Goal: Task Accomplishment & Management: Complete application form

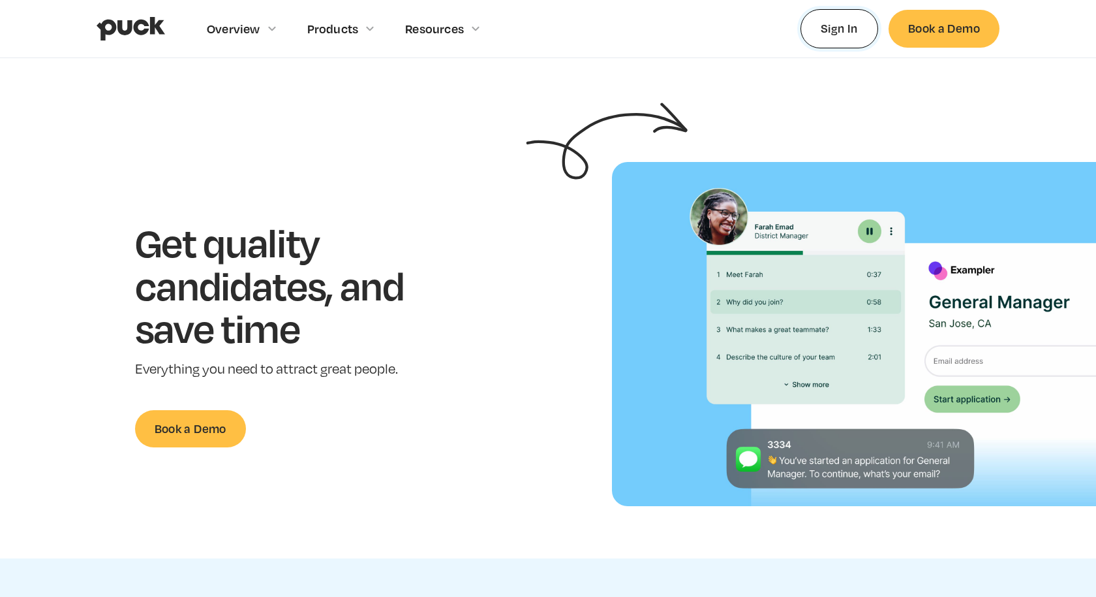
click at [828, 46] on link "Sign In" at bounding box center [840, 28] width 78 height 39
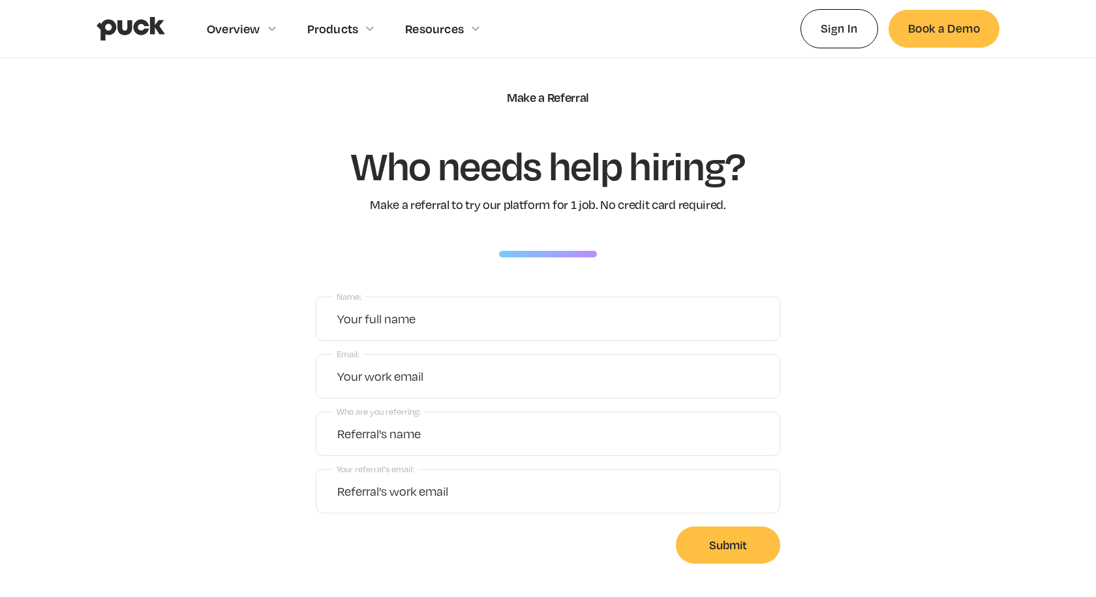
scroll to position [15, 0]
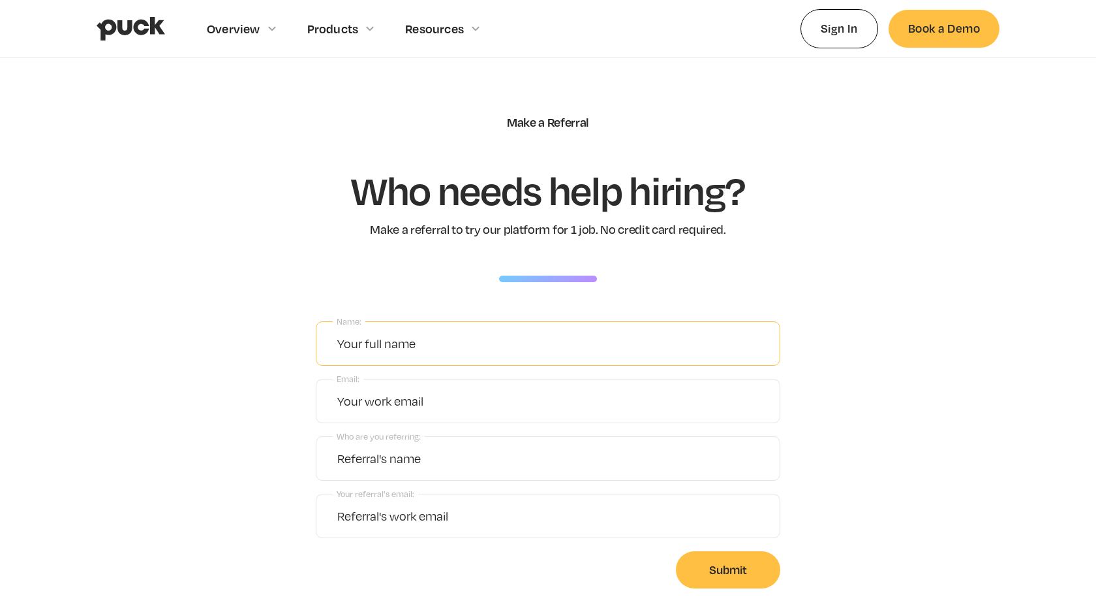
click at [512, 351] on input "Name:" at bounding box center [548, 343] width 465 height 44
type input "test"
type input "test@testy.com"
type input "potato"
type input "tali@careerpuck.com"
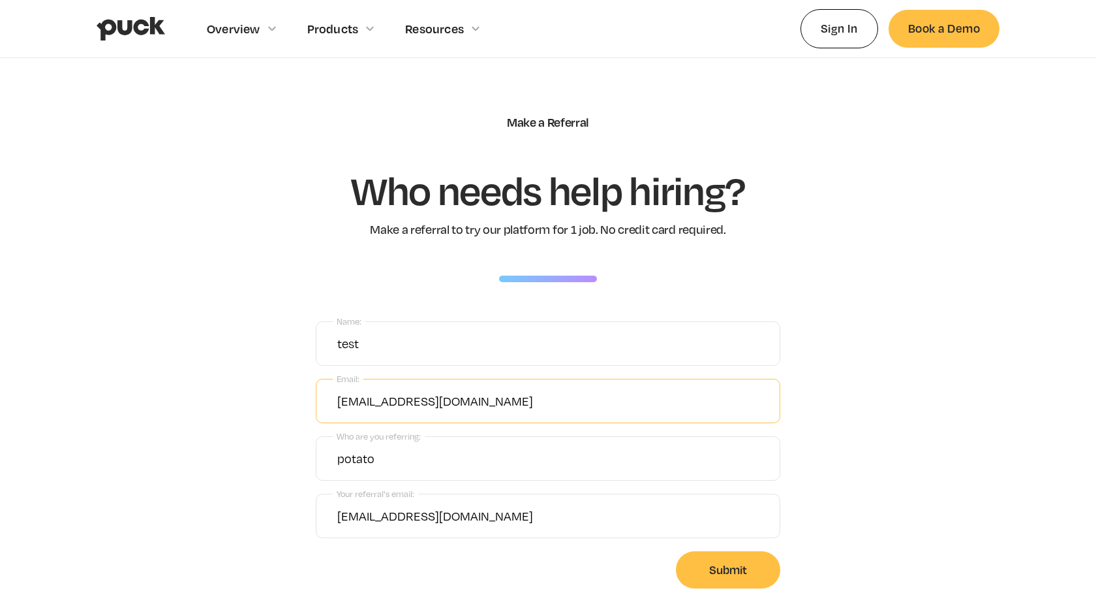
click at [422, 401] on input "test@testy.com" at bounding box center [548, 401] width 465 height 44
click at [480, 508] on input "tali@careerpuck.com" at bounding box center [548, 515] width 465 height 44
paste input "test@testy.com"
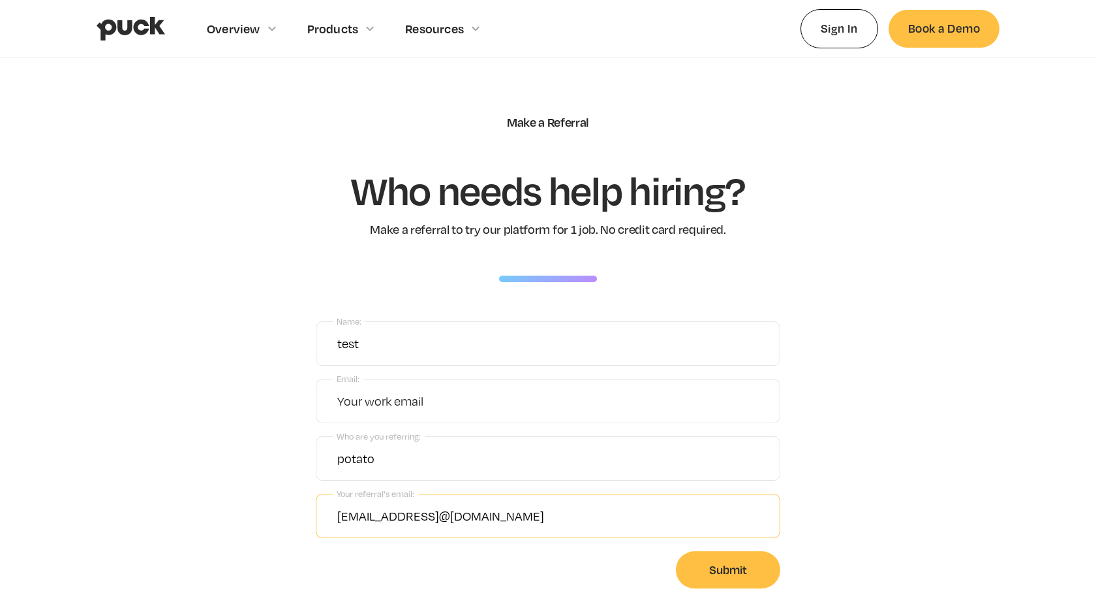
drag, startPoint x: 454, startPoint y: 516, endPoint x: 301, endPoint y: 510, distance: 152.9
click at [301, 510] on section "Make a Referral Who needs help hiring? Make a referral to try our platform for …" at bounding box center [548, 351] width 1096 height 617
type input "test@testy.com"
click at [384, 399] on input "Email:" at bounding box center [548, 401] width 465 height 44
paste input "tali@careerpuck.com"
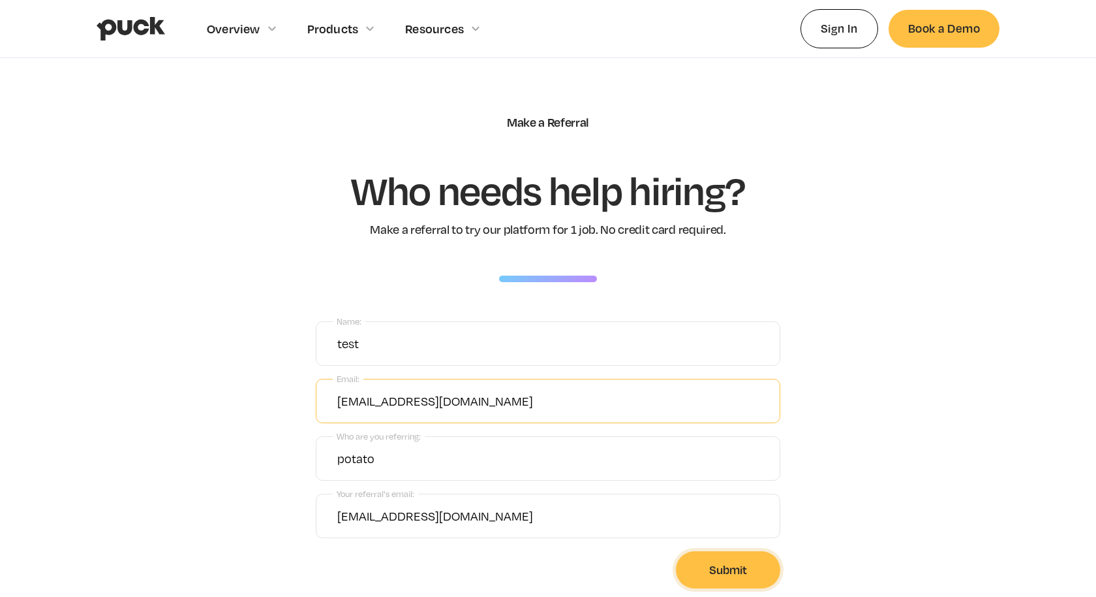
type input "tali@careerpuck.com"
click at [739, 570] on input "Submit" at bounding box center [728, 569] width 104 height 37
type input "Please wait..."
